Goal: Transaction & Acquisition: Purchase product/service

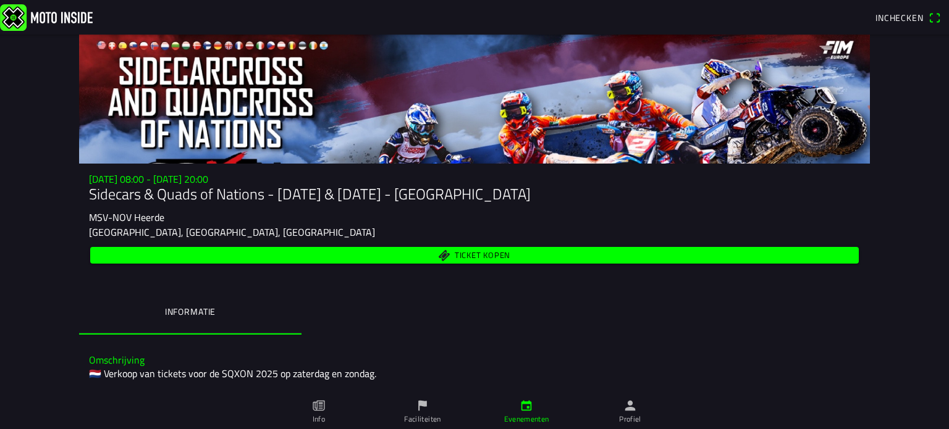
click at [472, 258] on span "Ticket kopen" at bounding box center [483, 256] width 56 height 8
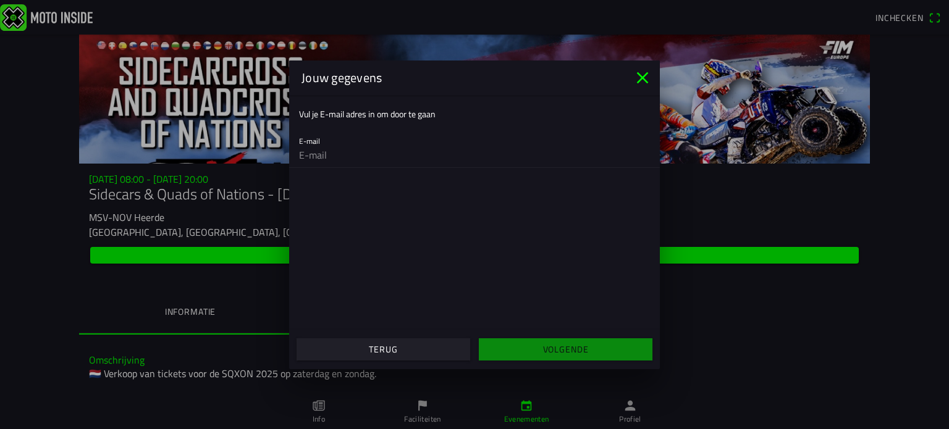
click at [638, 77] on icon "close" at bounding box center [643, 78] width 20 height 20
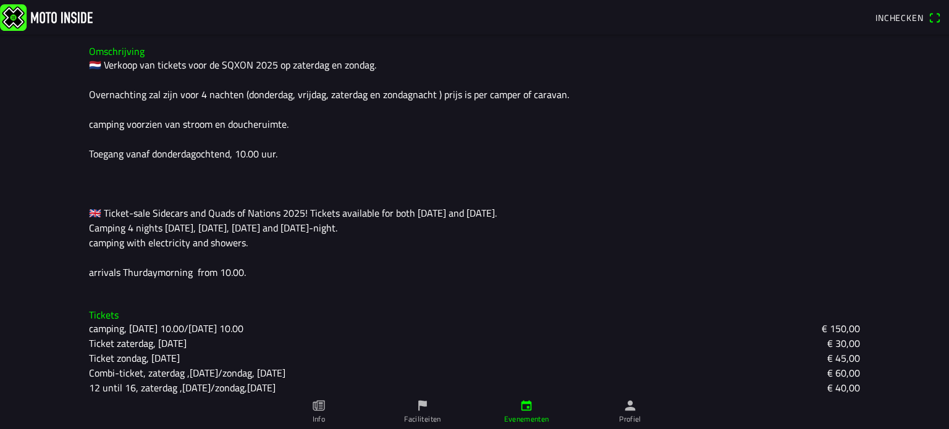
scroll to position [363, 0]
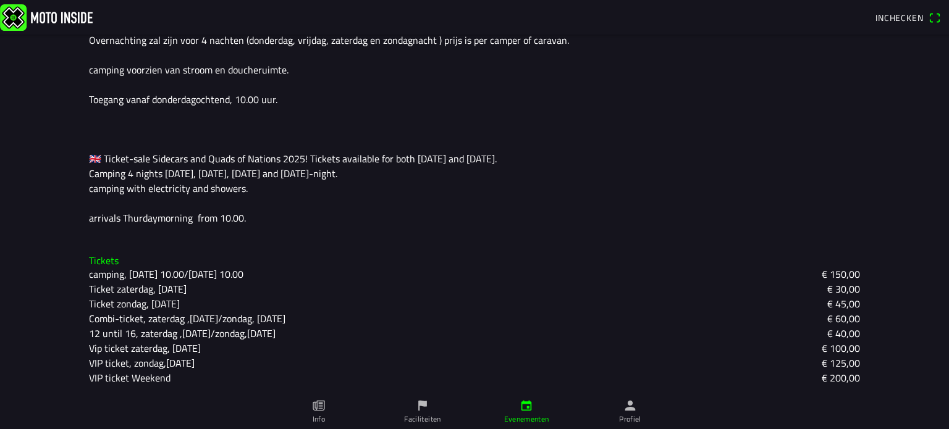
click at [320, 412] on icon "paper" at bounding box center [319, 406] width 14 height 14
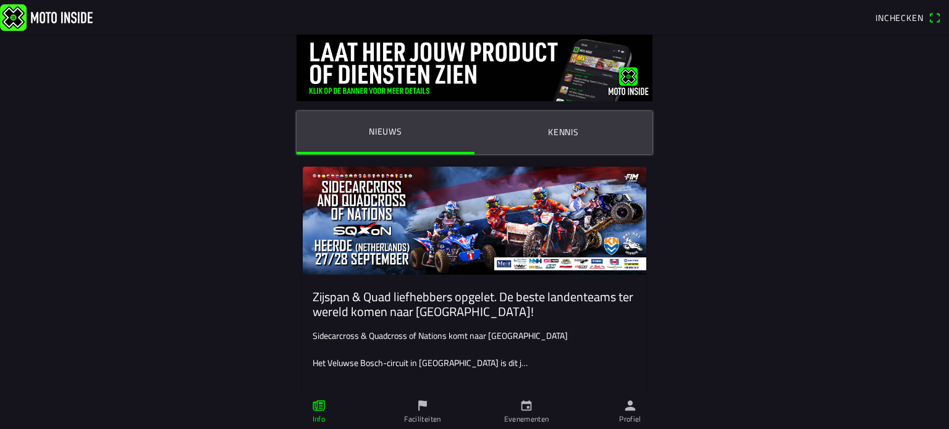
scroll to position [124, 0]
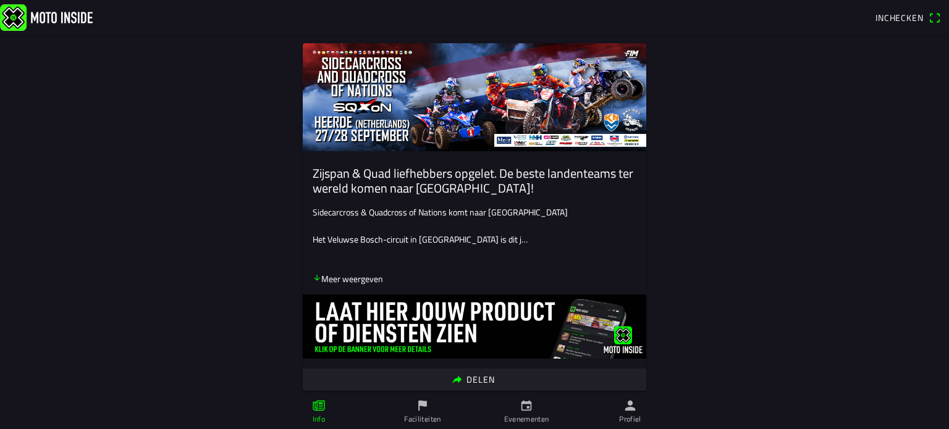
click at [313, 277] on icon "arrow down" at bounding box center [317, 278] width 9 height 9
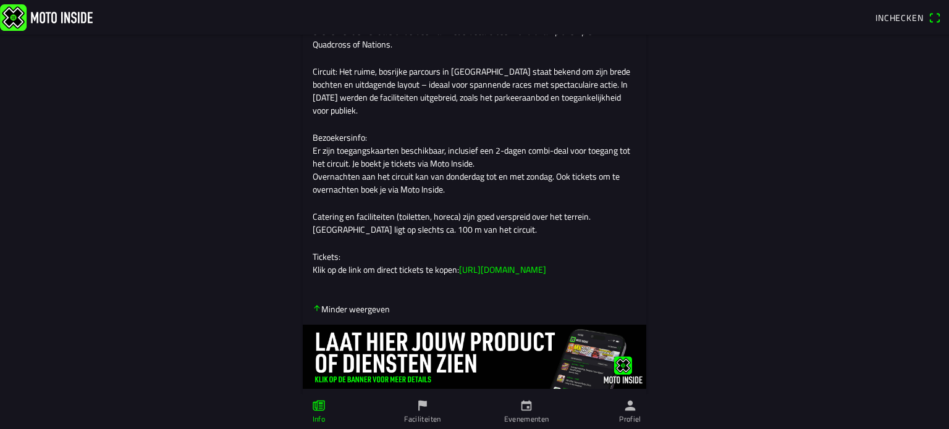
scroll to position [432, 0]
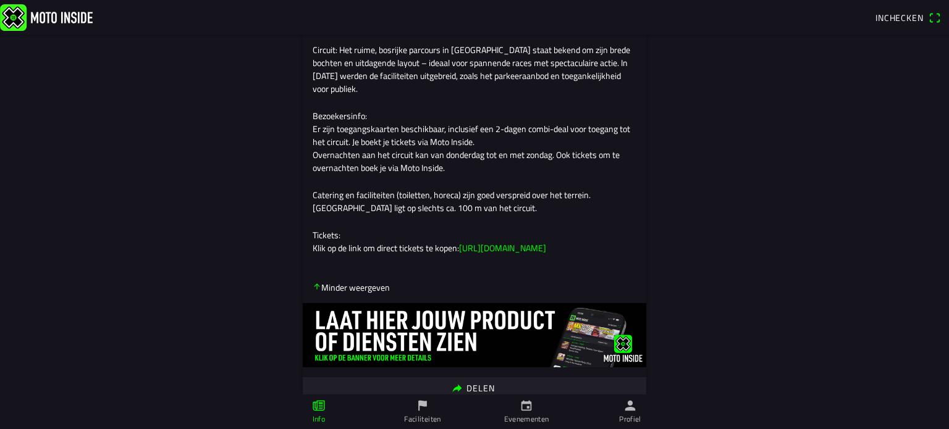
click at [546, 255] on link "https://app.motoinside.app/events/6749" at bounding box center [502, 248] width 87 height 13
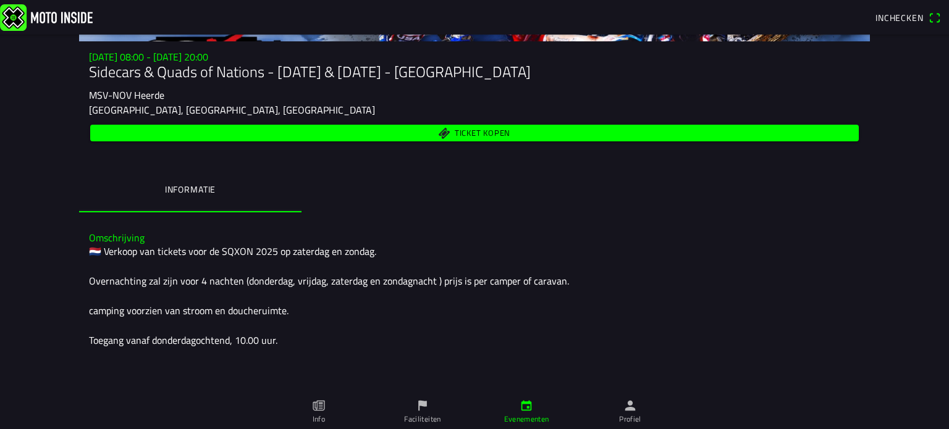
scroll to position [124, 0]
